Goal: Information Seeking & Learning: Learn about a topic

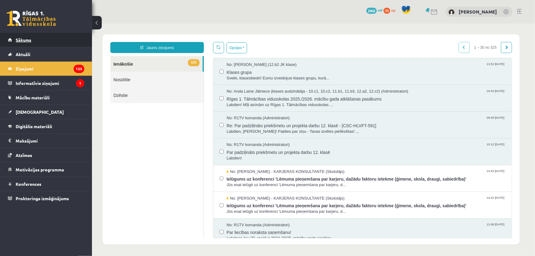
click at [37, 40] on link "Sākums" at bounding box center [46, 40] width 76 height 14
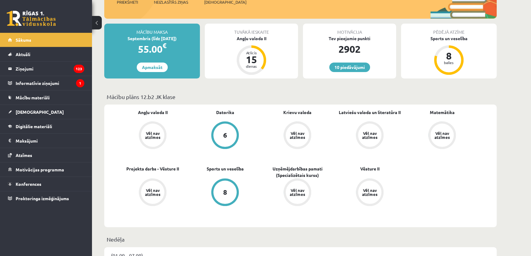
scroll to position [139, 0]
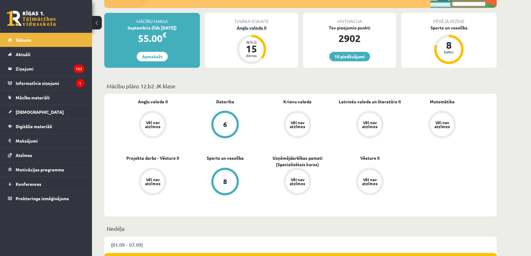
click at [251, 27] on div "Angļu valoda II" at bounding box center [251, 28] width 93 height 6
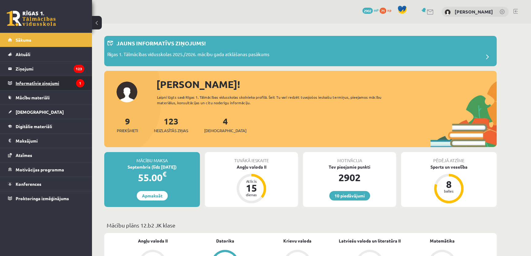
click at [75, 87] on legend "Informatīvie ziņojumi 1" at bounding box center [50, 83] width 69 height 14
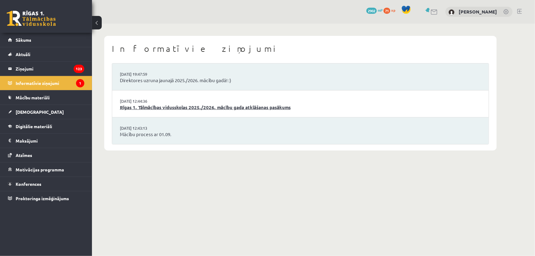
click at [154, 105] on link "Rīgas 1. Tālmācības vidusskolas 2025./2026. mācību gada atklāšanas pasākums" at bounding box center [300, 107] width 361 height 7
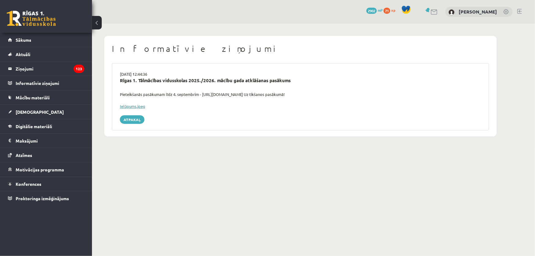
click at [133, 105] on link "Ielūgums.jpeg" at bounding box center [132, 106] width 25 height 5
click at [37, 124] on span "Digitālie materiāli" at bounding box center [34, 127] width 36 height 6
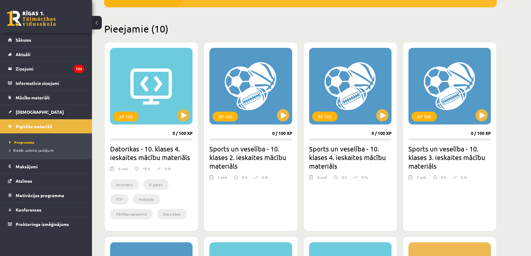
scroll to position [48, 0]
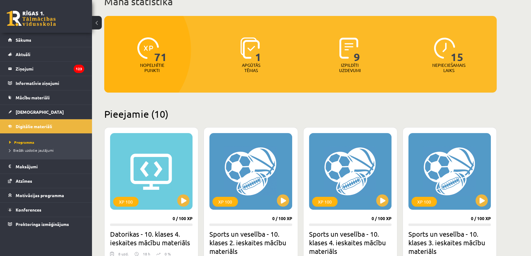
click at [252, 61] on div "1" at bounding box center [250, 48] width 21 height 28
